Goal: Task Accomplishment & Management: Manage account settings

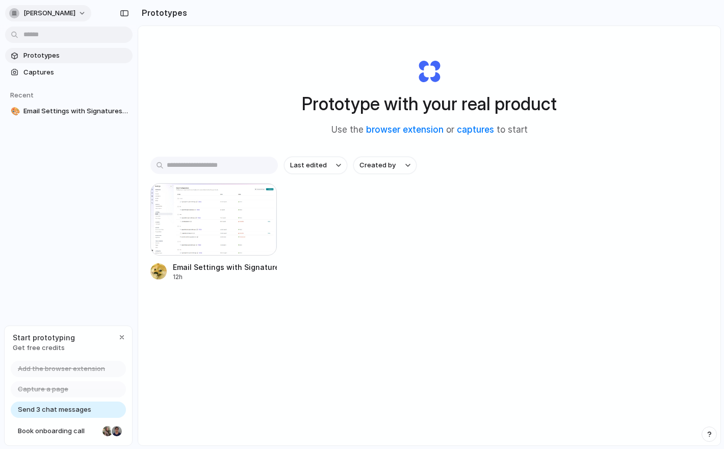
click at [64, 12] on span "[PERSON_NAME]" at bounding box center [49, 13] width 52 height 10
click at [42, 40] on span "Settings" at bounding box center [37, 36] width 28 height 10
click at [36, 9] on span "[PERSON_NAME]" at bounding box center [49, 13] width 52 height 10
click at [44, 38] on span "Settings" at bounding box center [37, 36] width 28 height 10
click at [120, 338] on div "button" at bounding box center [122, 337] width 8 height 8
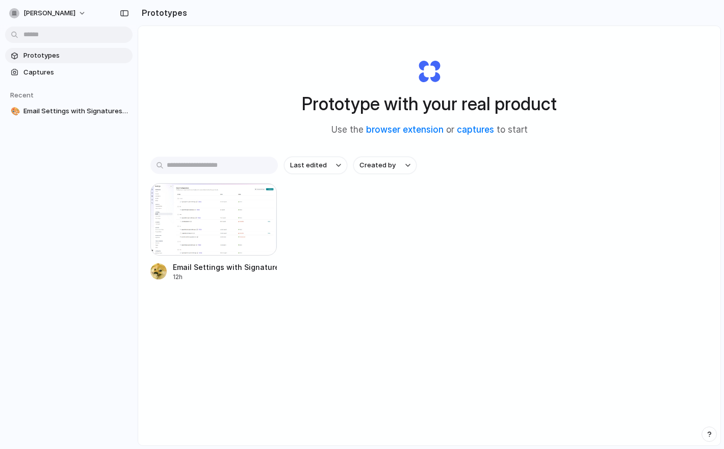
click at [710, 433] on div "button" at bounding box center [709, 433] width 7 height 7
click at [710, 433] on div "button" at bounding box center [709, 434] width 9 height 12
click at [709, 439] on button "button" at bounding box center [709, 433] width 15 height 15
click at [709, 439] on div "button" at bounding box center [709, 434] width 9 height 12
click at [709, 439] on button "button" at bounding box center [709, 433] width 15 height 15
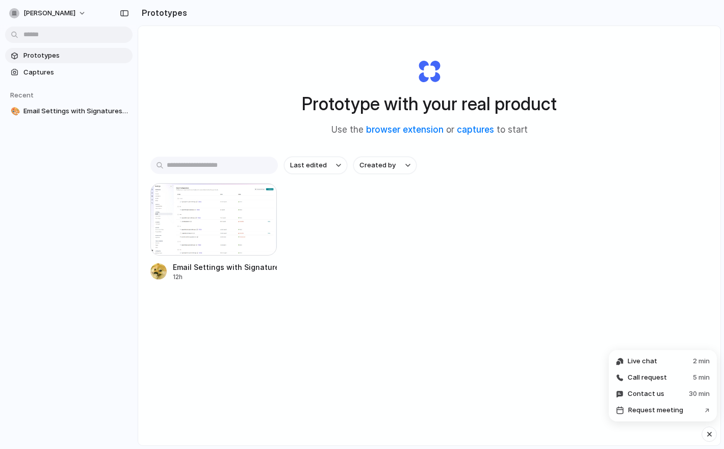
click at [709, 439] on div "button" at bounding box center [709, 434] width 9 height 12
click at [329, 86] on div "Prototype with your real product Use the browser extension or captures to start" at bounding box center [429, 93] width 408 height 110
